Goal: Task Accomplishment & Management: Manage account settings

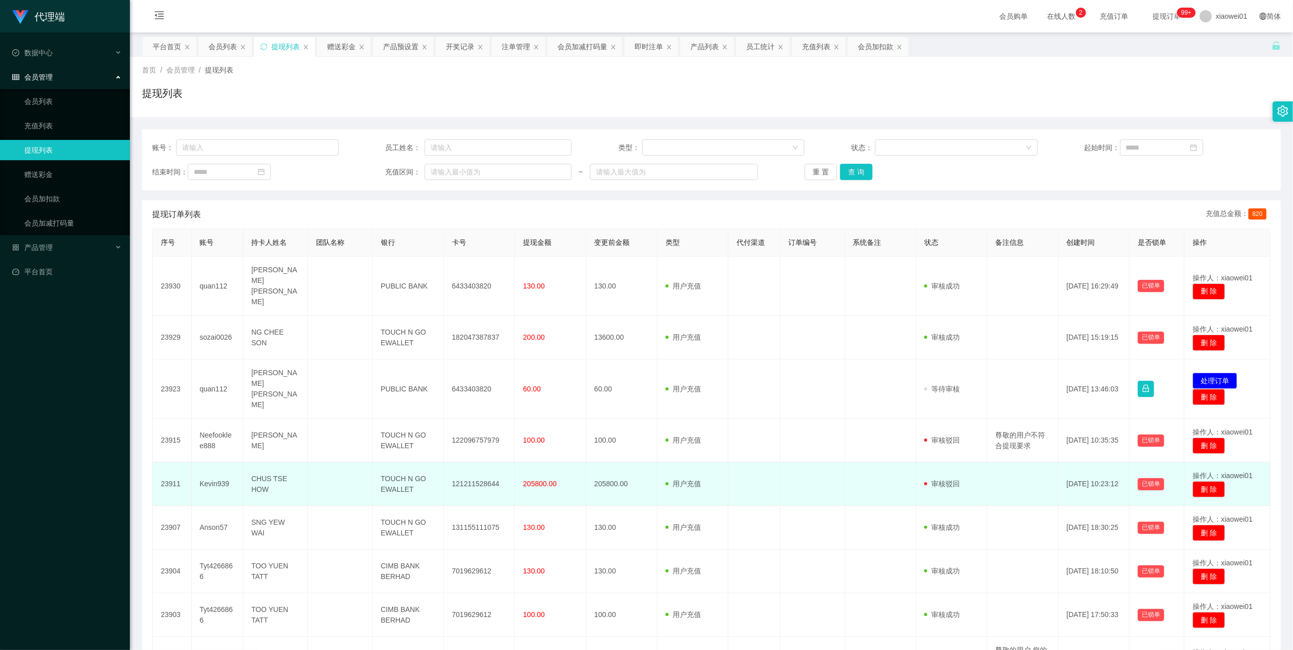
click at [218, 463] on td "Kevin939" at bounding box center [218, 485] width 52 height 44
copy td "Kevin939"
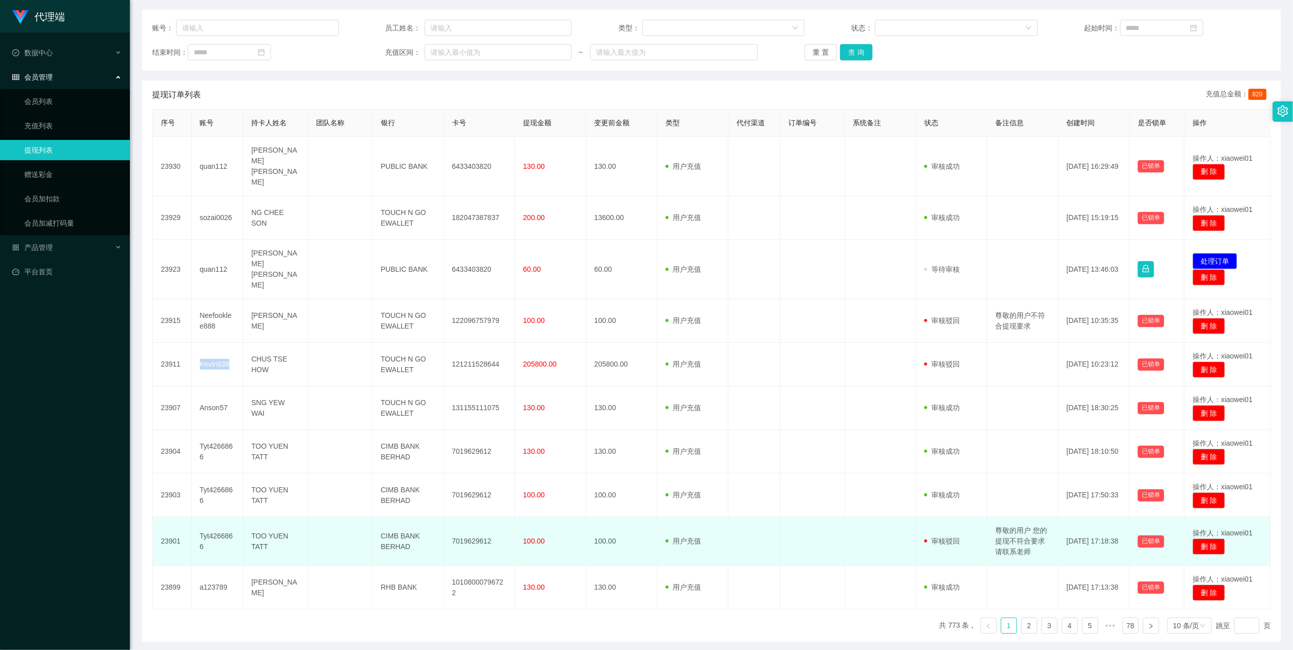
scroll to position [134, 0]
